Goal: Task Accomplishment & Management: Use online tool/utility

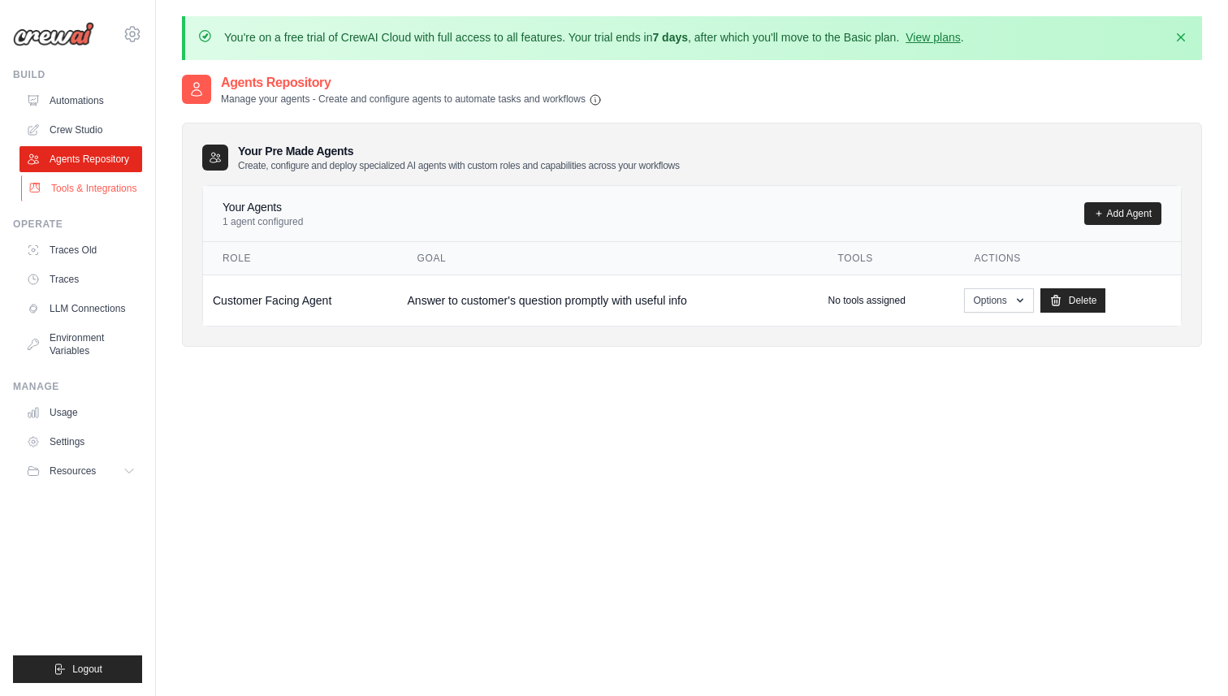
click at [89, 184] on link "Tools & Integrations" at bounding box center [82, 188] width 123 height 26
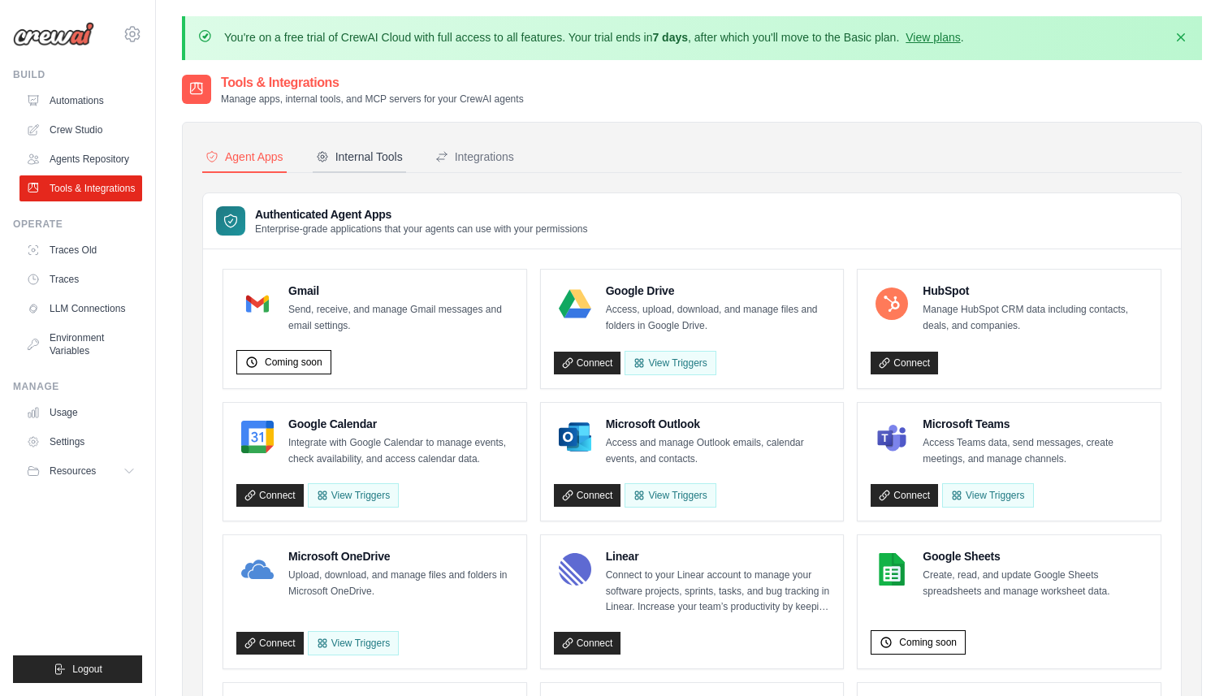
click at [362, 157] on div "Internal Tools" at bounding box center [359, 157] width 87 height 16
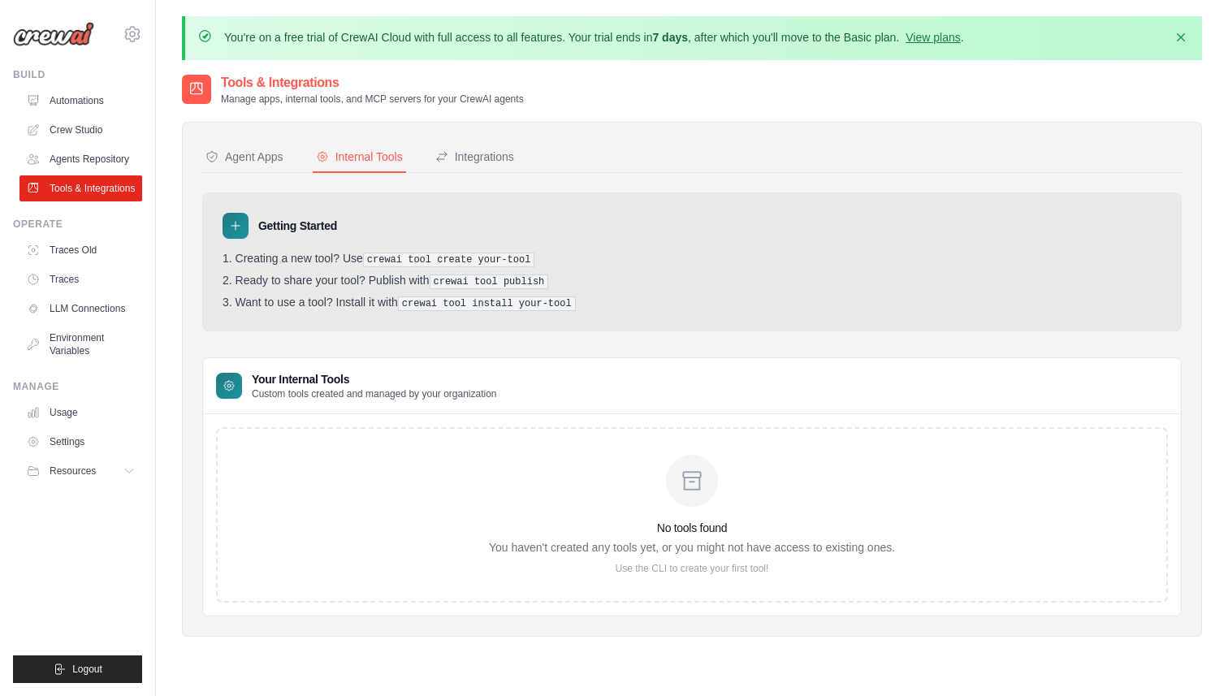
click at [689, 511] on div "No tools found You haven't created any tools yet, or you might not have access …" at bounding box center [692, 515] width 406 height 120
click at [404, 537] on div "No tools found You haven't created any tools yet, or you might not have access …" at bounding box center [692, 514] width 952 height 175
click at [686, 562] on p "Use the CLI to create your first tool!" at bounding box center [692, 568] width 406 height 13
click at [677, 567] on p "Use the CLI to create your first tool!" at bounding box center [692, 568] width 406 height 13
click at [730, 572] on p "Use the CLI to create your first tool!" at bounding box center [692, 568] width 406 height 13
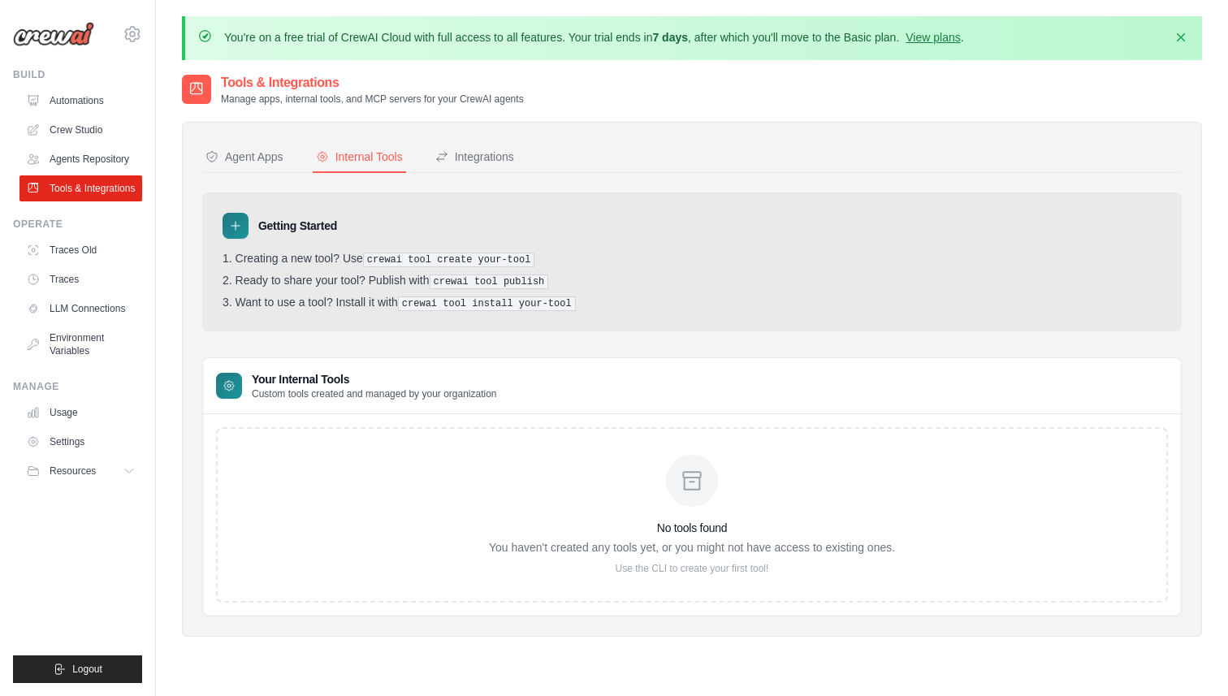
click at [678, 517] on div "No tools found You haven't created any tools yet, or you might not have access …" at bounding box center [692, 515] width 406 height 120
click at [456, 301] on pre "crewai tool install your-tool" at bounding box center [487, 303] width 178 height 15
click at [437, 260] on pre "crewai tool create your-tool" at bounding box center [449, 260] width 172 height 15
click at [478, 155] on div "Integrations" at bounding box center [474, 157] width 79 height 16
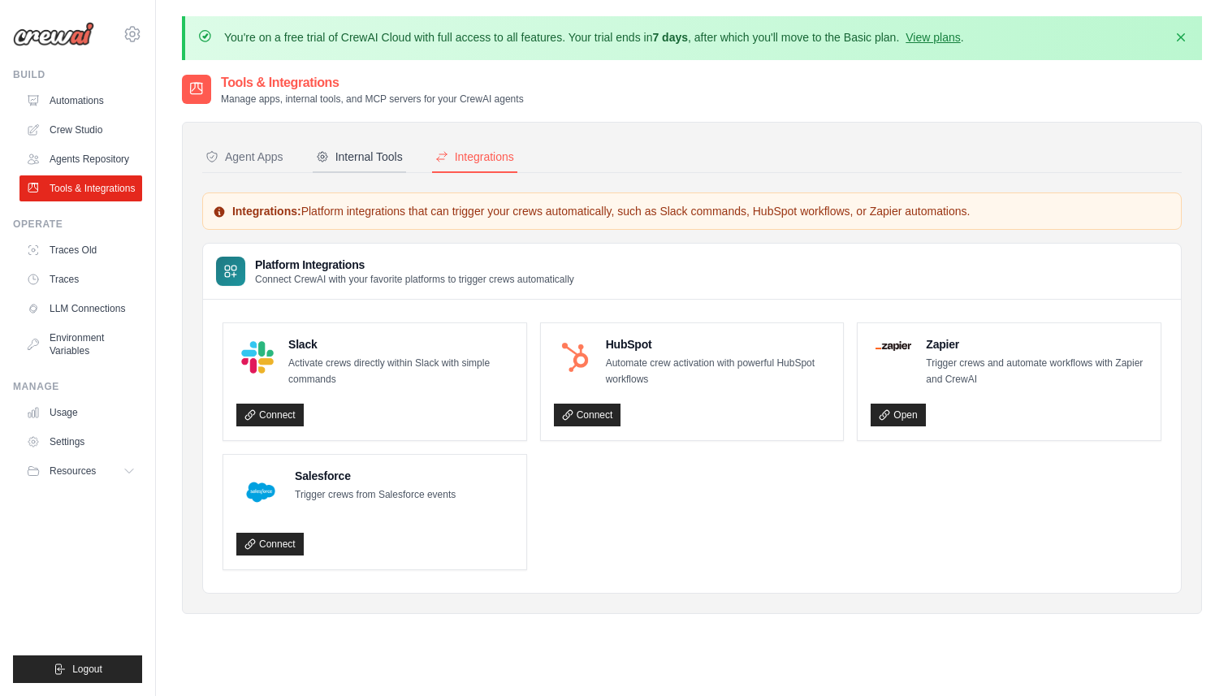
click at [400, 163] on div "Internal Tools" at bounding box center [359, 157] width 87 height 16
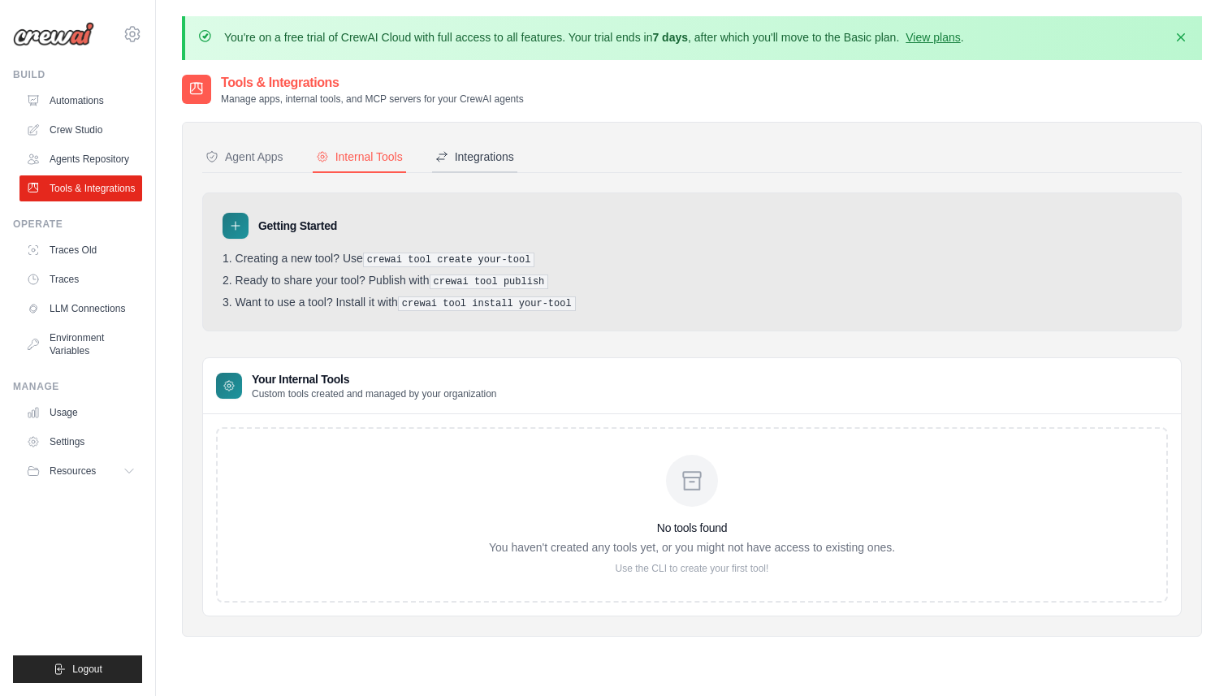
click at [467, 165] on button "Integrations" at bounding box center [474, 157] width 85 height 31
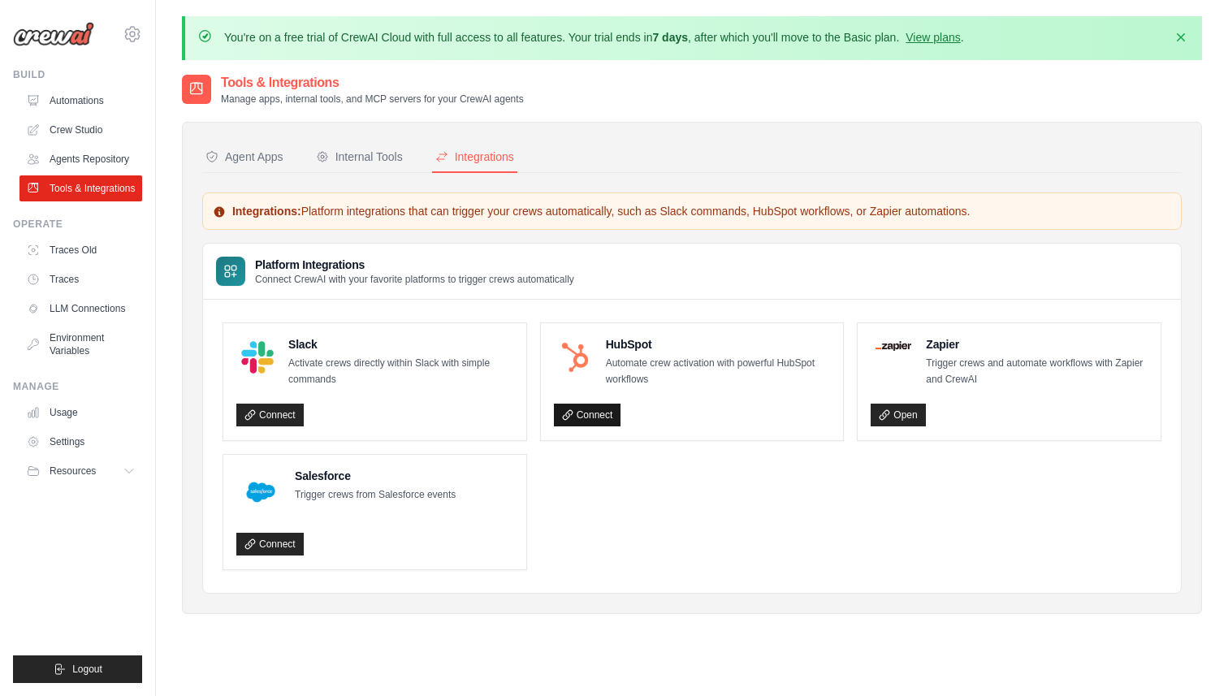
click at [611, 416] on link "Connect" at bounding box center [587, 415] width 67 height 23
click at [351, 166] on button "Internal Tools" at bounding box center [359, 157] width 93 height 31
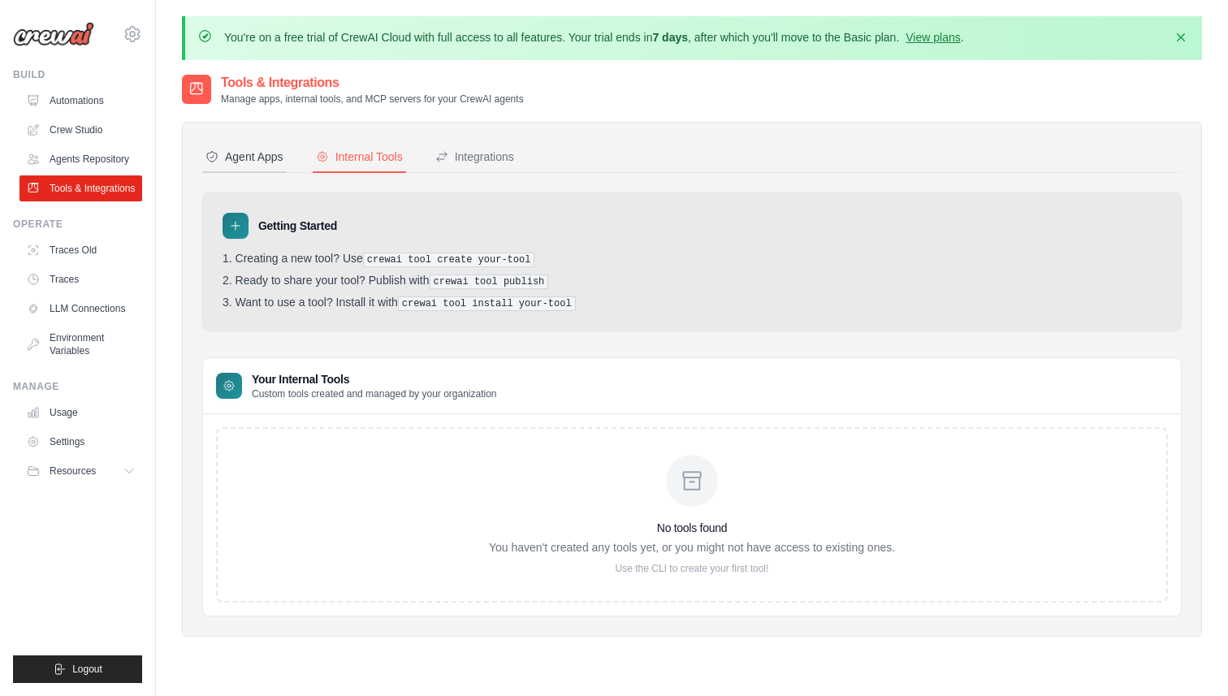
click at [272, 162] on div "Agent Apps" at bounding box center [245, 157] width 78 height 16
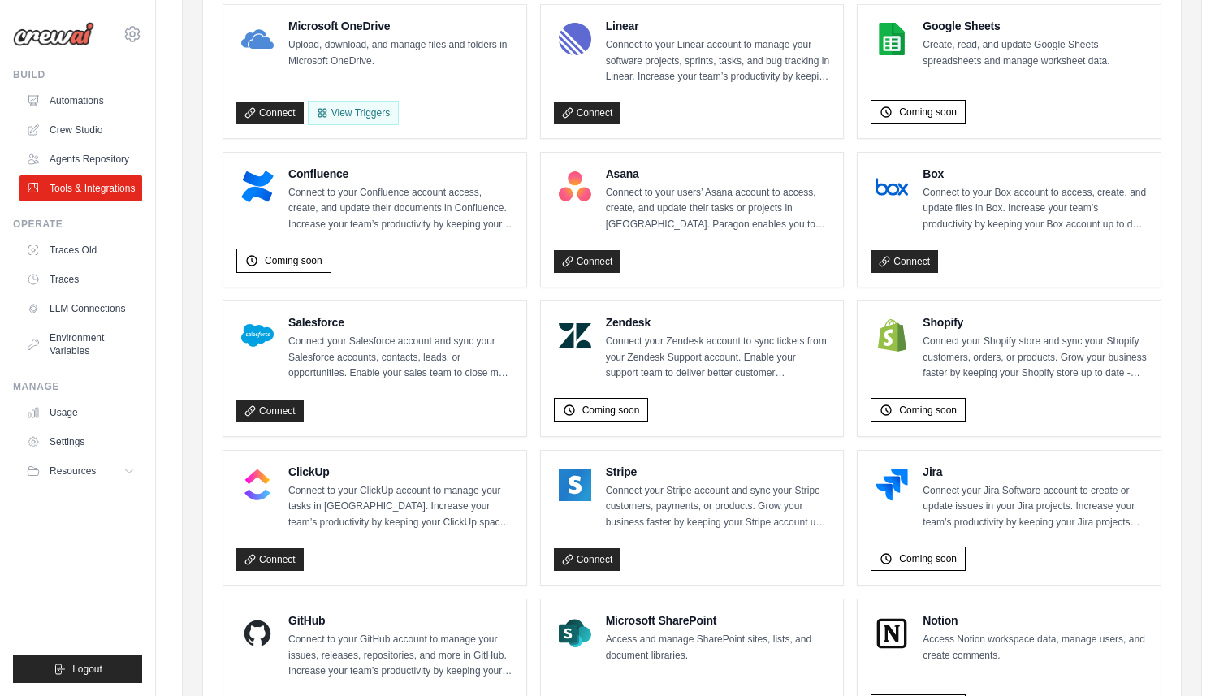
scroll to position [927, 0]
